Goal: Task Accomplishment & Management: Manage account settings

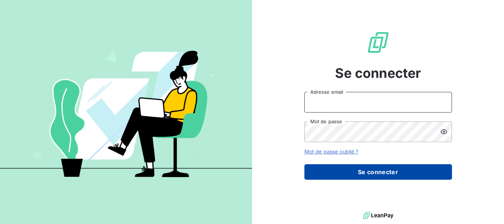
type input "[EMAIL_ADDRESS][DOMAIN_NAME]"
click at [378, 174] on button "Se connecter" at bounding box center [379, 172] width 148 height 16
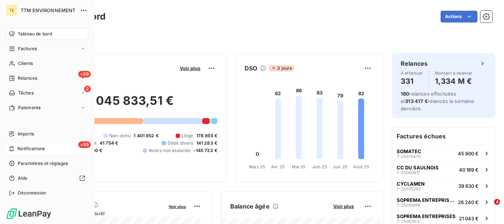
click at [32, 148] on span "Notifications" at bounding box center [30, 148] width 27 height 7
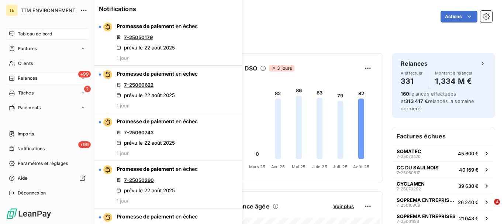
click at [34, 74] on div "+99 Relances" at bounding box center [47, 78] width 82 height 12
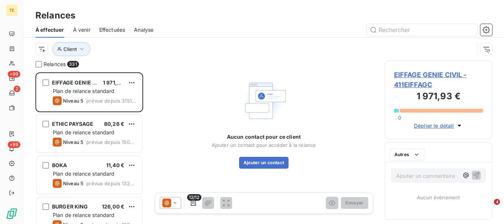
scroll to position [146, 102]
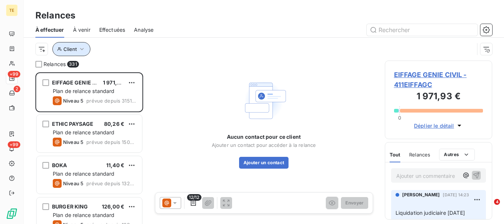
click at [83, 48] on icon "button" at bounding box center [82, 49] width 4 height 2
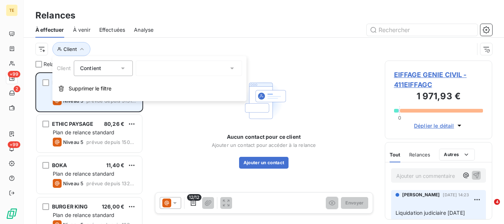
click at [85, 90] on span "Supprimer le filtre" at bounding box center [90, 88] width 43 height 7
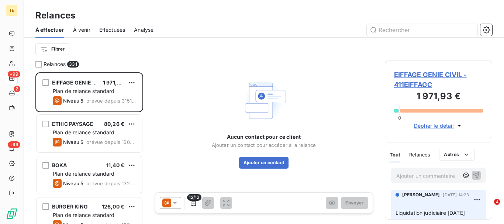
click at [112, 28] on span "Effectuées" at bounding box center [112, 29] width 26 height 7
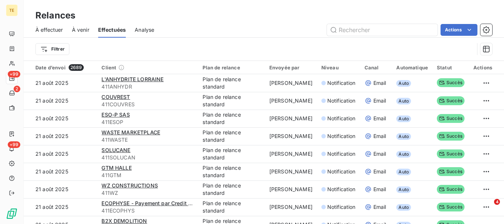
click at [53, 28] on span "À effectuer" at bounding box center [49, 29] width 28 height 7
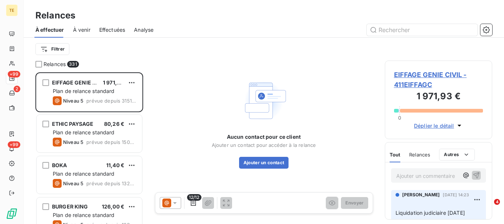
scroll to position [146, 102]
click at [62, 49] on html "TE +99 2 +99 Relances À effectuer À venir Effectuées Analyse Filtrer Relances 3…" at bounding box center [252, 112] width 504 height 224
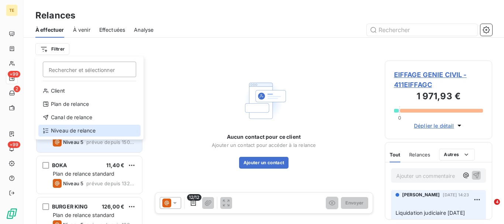
drag, startPoint x: 72, startPoint y: 131, endPoint x: 84, endPoint y: 126, distance: 13.6
click at [73, 131] on div "Niveau de relance" at bounding box center [89, 131] width 102 height 12
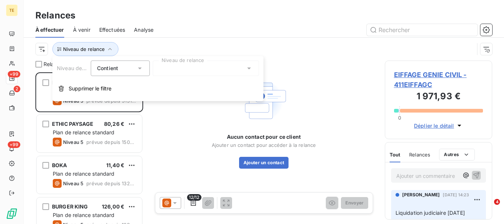
click at [212, 68] on div at bounding box center [206, 69] width 106 height 16
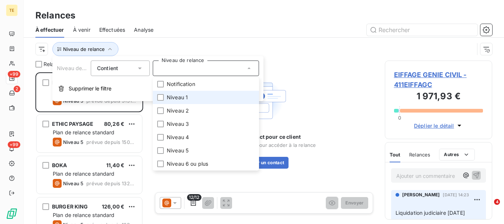
click at [168, 100] on span "Niveau 1" at bounding box center [177, 97] width 21 height 7
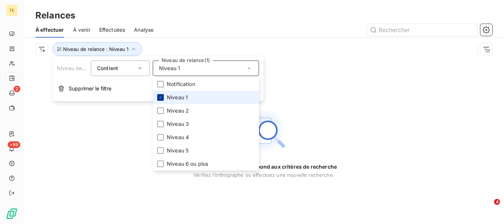
click at [162, 95] on icon at bounding box center [160, 97] width 4 height 4
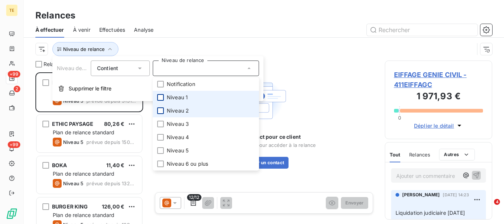
scroll to position [146, 102]
click at [160, 110] on div at bounding box center [160, 110] width 7 height 7
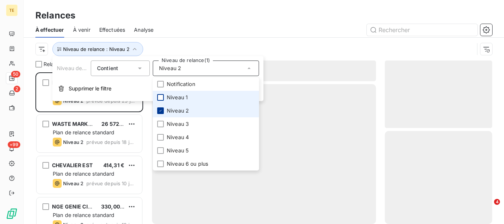
scroll to position [146, 102]
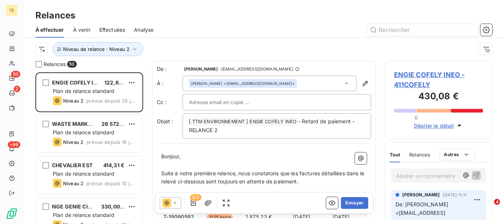
click at [207, 24] on div at bounding box center [327, 30] width 330 height 12
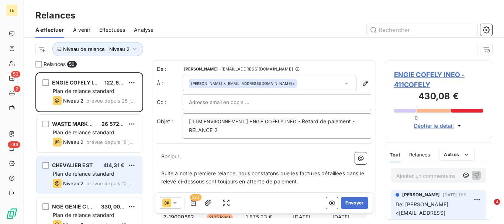
click at [81, 171] on span "Plan de relance standard" at bounding box center [84, 174] width 62 height 6
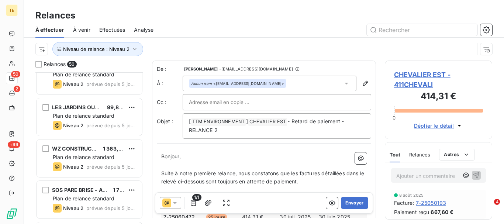
scroll to position [1399, 0]
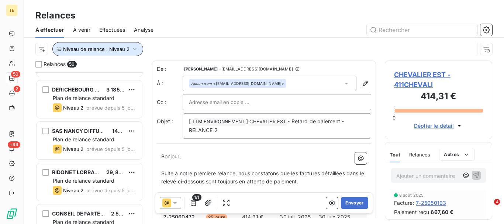
click at [135, 50] on icon "button" at bounding box center [134, 48] width 7 height 7
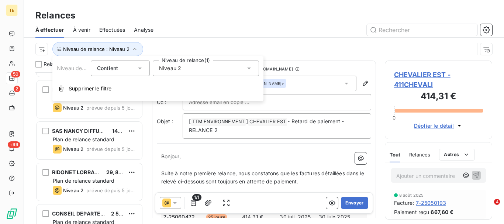
click at [174, 67] on span "Niveau 2" at bounding box center [170, 68] width 22 height 7
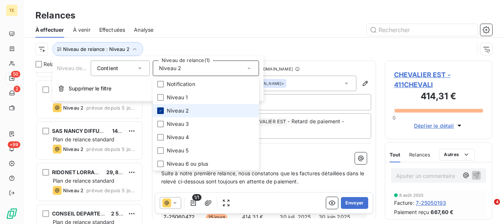
click at [160, 108] on div at bounding box center [160, 110] width 7 height 7
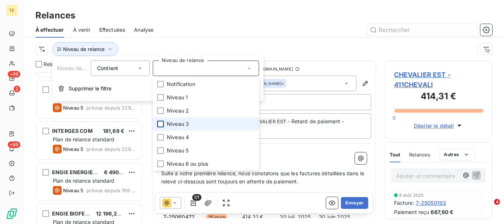
click at [160, 123] on div at bounding box center [160, 124] width 7 height 7
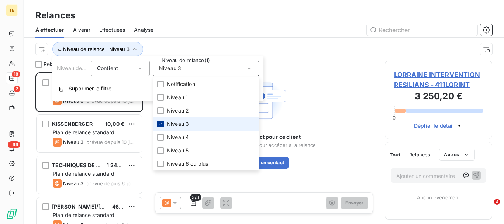
scroll to position [146, 102]
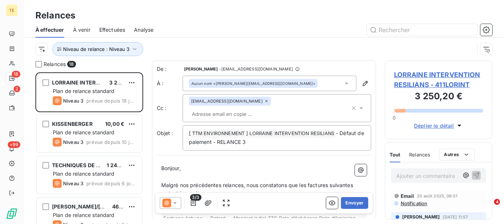
click at [219, 31] on div at bounding box center [327, 30] width 330 height 12
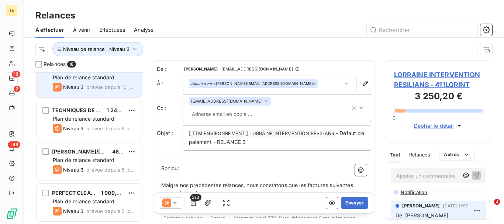
scroll to position [39, 0]
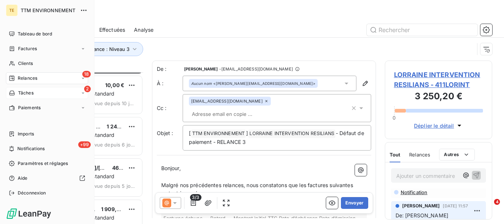
click at [27, 92] on span "Tâches" at bounding box center [26, 93] width 16 height 7
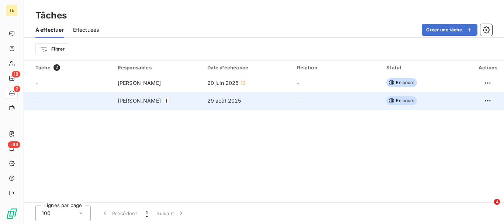
click at [158, 97] on td "[PERSON_NAME] 1" at bounding box center [158, 101] width 90 height 18
type input "[DATE]"
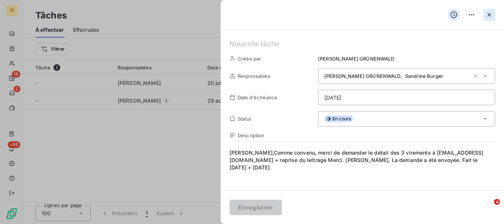
click at [490, 16] on icon "button" at bounding box center [490, 15] width 4 height 4
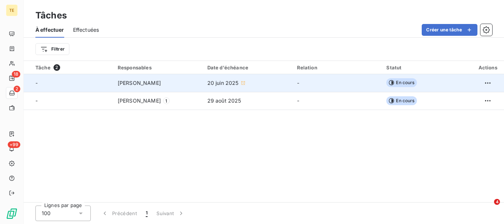
click at [161, 80] on span "[PERSON_NAME]" at bounding box center [139, 82] width 43 height 7
type input "[DATE]"
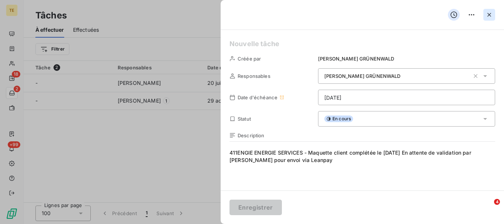
click at [490, 18] on icon "button" at bounding box center [489, 14] width 7 height 7
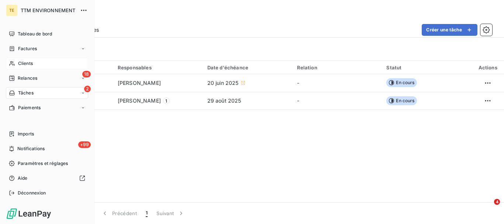
click at [26, 65] on span "Clients" at bounding box center [25, 63] width 15 height 7
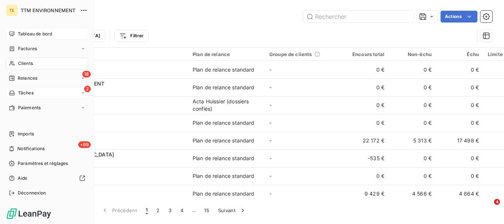
click at [40, 31] on span "Tableau de bord" at bounding box center [35, 34] width 34 height 7
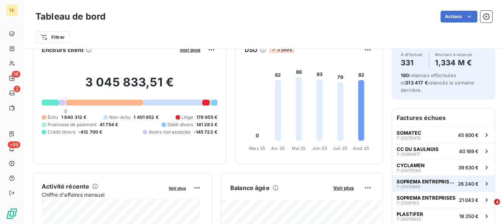
scroll to position [37, 0]
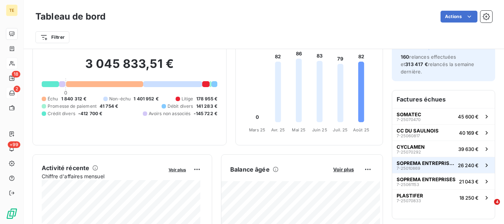
click at [408, 160] on span "SOPREMA ENTREPRISES" at bounding box center [426, 163] width 58 height 6
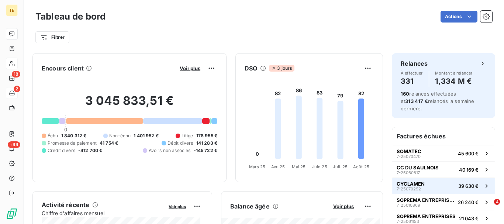
click at [411, 181] on span "CYCLAMEN" at bounding box center [411, 184] width 28 height 6
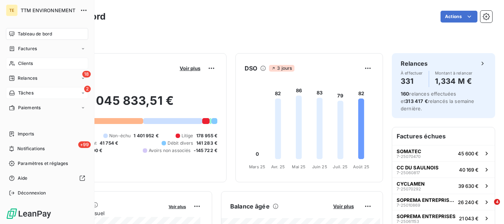
click at [45, 31] on span "Tableau de bord" at bounding box center [35, 34] width 34 height 7
